Goal: Navigation & Orientation: Find specific page/section

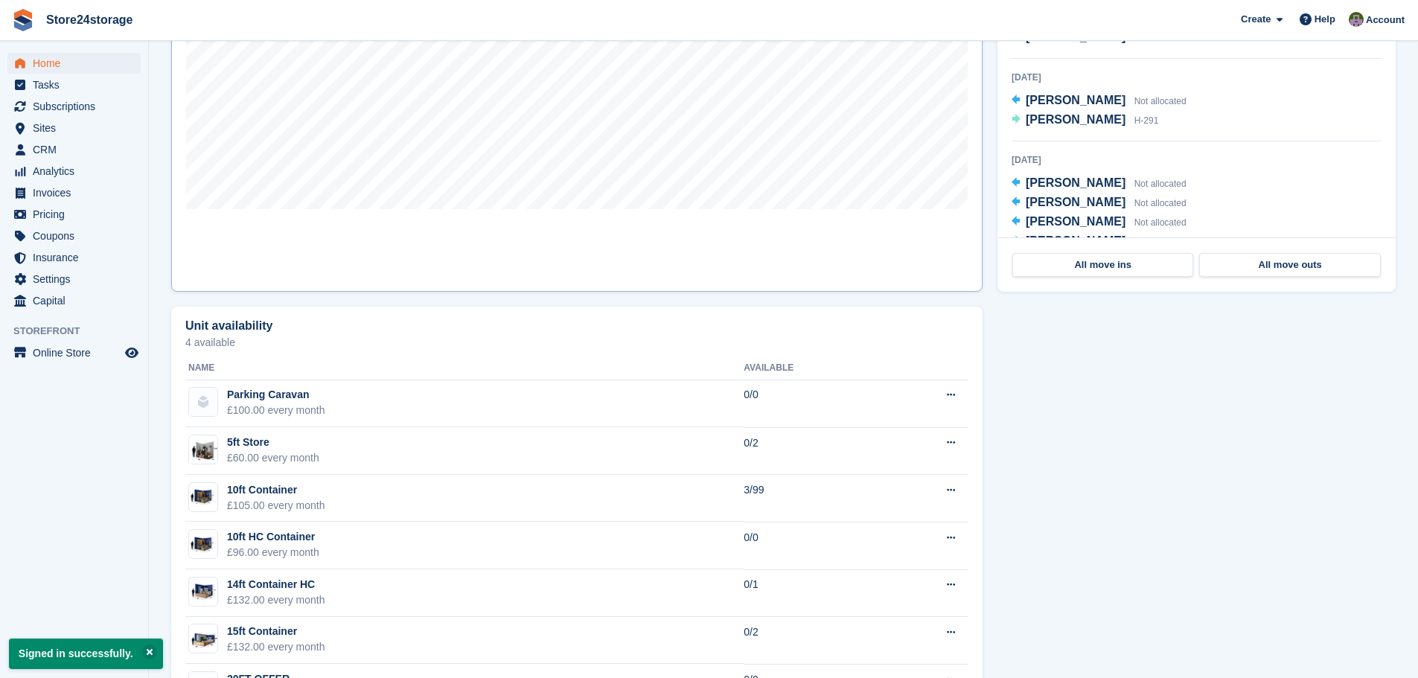
scroll to position [595, 0]
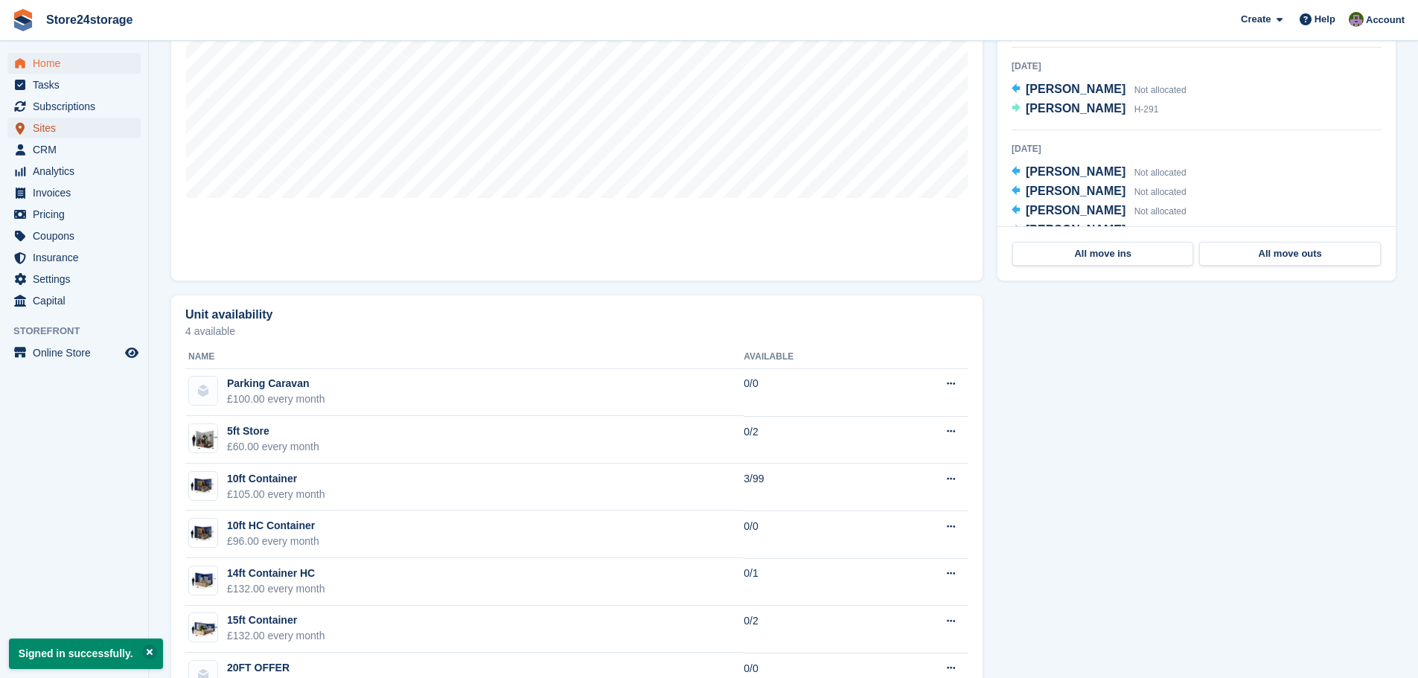
click at [65, 125] on span "Sites" at bounding box center [77, 128] width 89 height 21
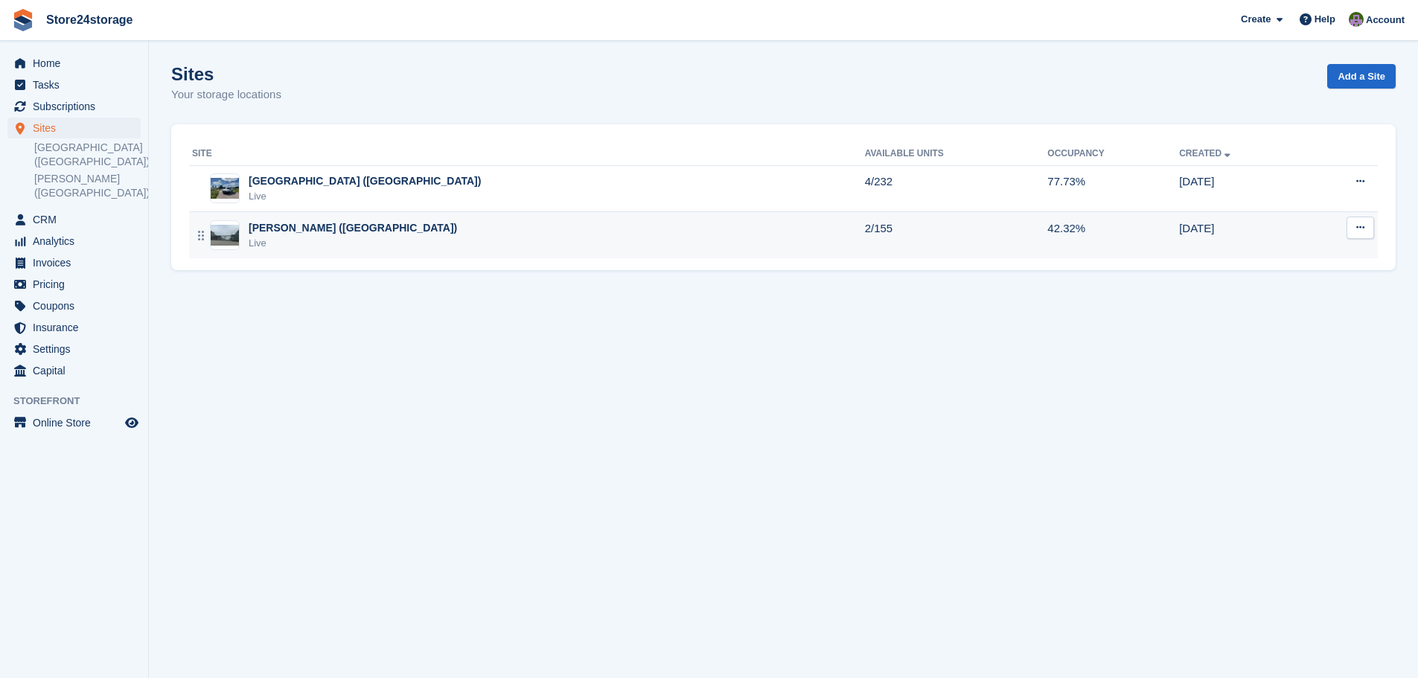
click at [394, 228] on div "Warley Brentwood (Essex) Live" at bounding box center [528, 235] width 673 height 31
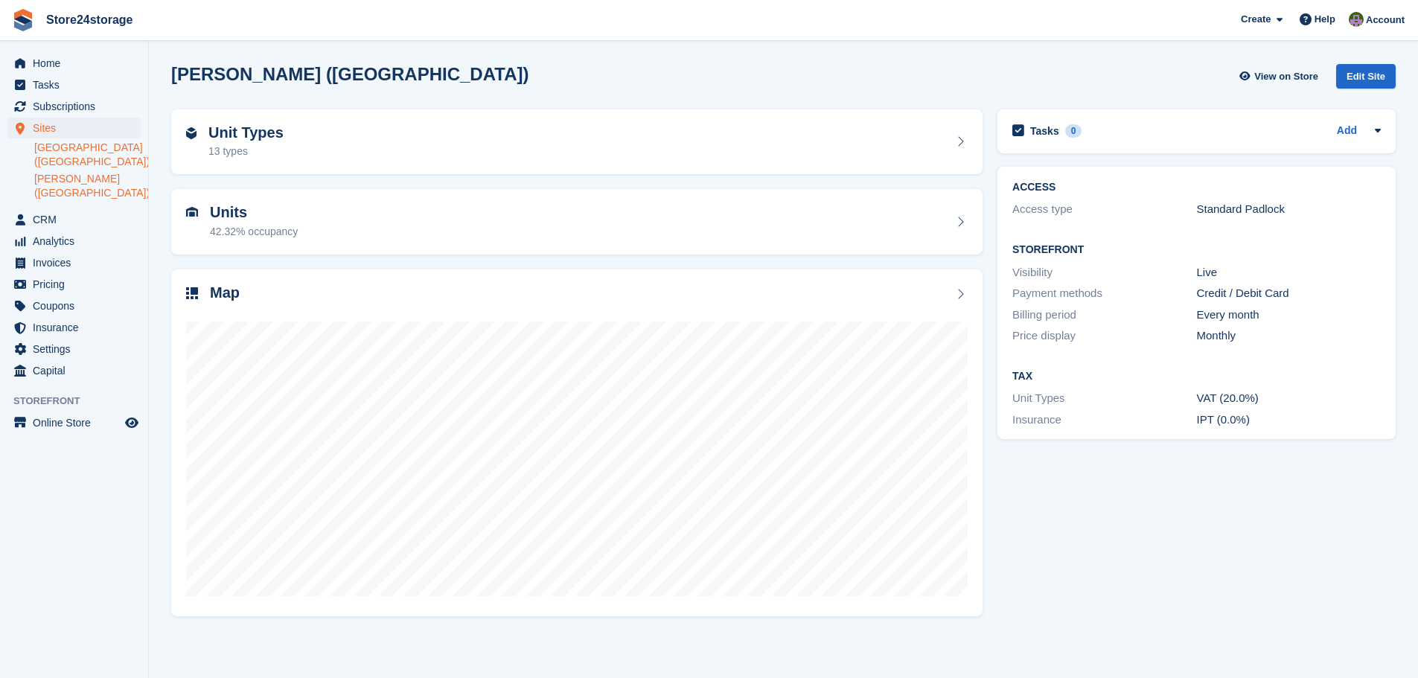
click at [63, 146] on link "[GEOGRAPHIC_DATA] ([GEOGRAPHIC_DATA])" at bounding box center [87, 155] width 106 height 28
